Goal: Check status

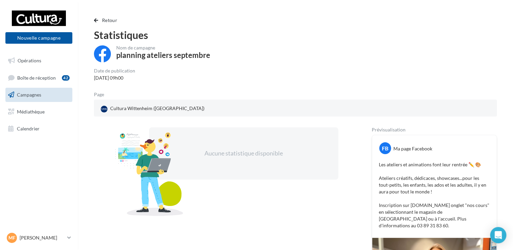
click at [35, 90] on link "Campagnes" at bounding box center [39, 95] width 70 height 14
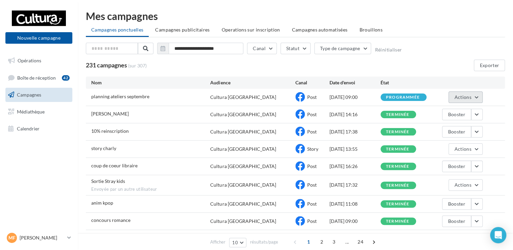
click at [482, 92] on button "Actions" at bounding box center [466, 96] width 34 height 11
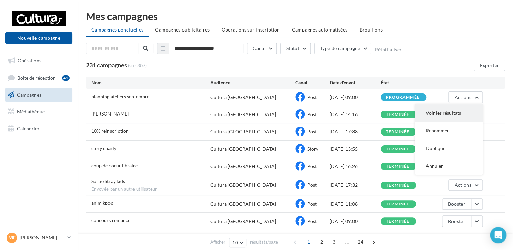
click at [455, 113] on button "Voir les résultats" at bounding box center [449, 113] width 68 height 18
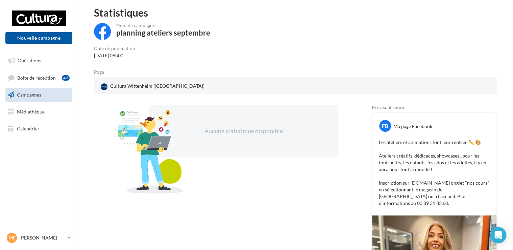
scroll to position [34, 0]
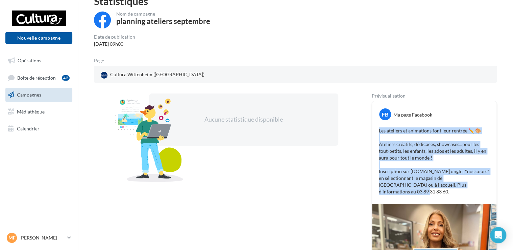
drag, startPoint x: 464, startPoint y: 186, endPoint x: 378, endPoint y: 129, distance: 103.0
click at [378, 129] on div "Les ateliers et animations font leur rentrée ✏️ 🎨 Ateliers créatifs, dédicaces,…" at bounding box center [434, 160] width 121 height 71
drag, startPoint x: 378, startPoint y: 129, endPoint x: 388, endPoint y: 132, distance: 10.9
copy p "Les ateliers et animations font leur rentrée ✏️ 🎨 Ateliers créatifs, dédicaces,…"
